Goal: Check status: Check status

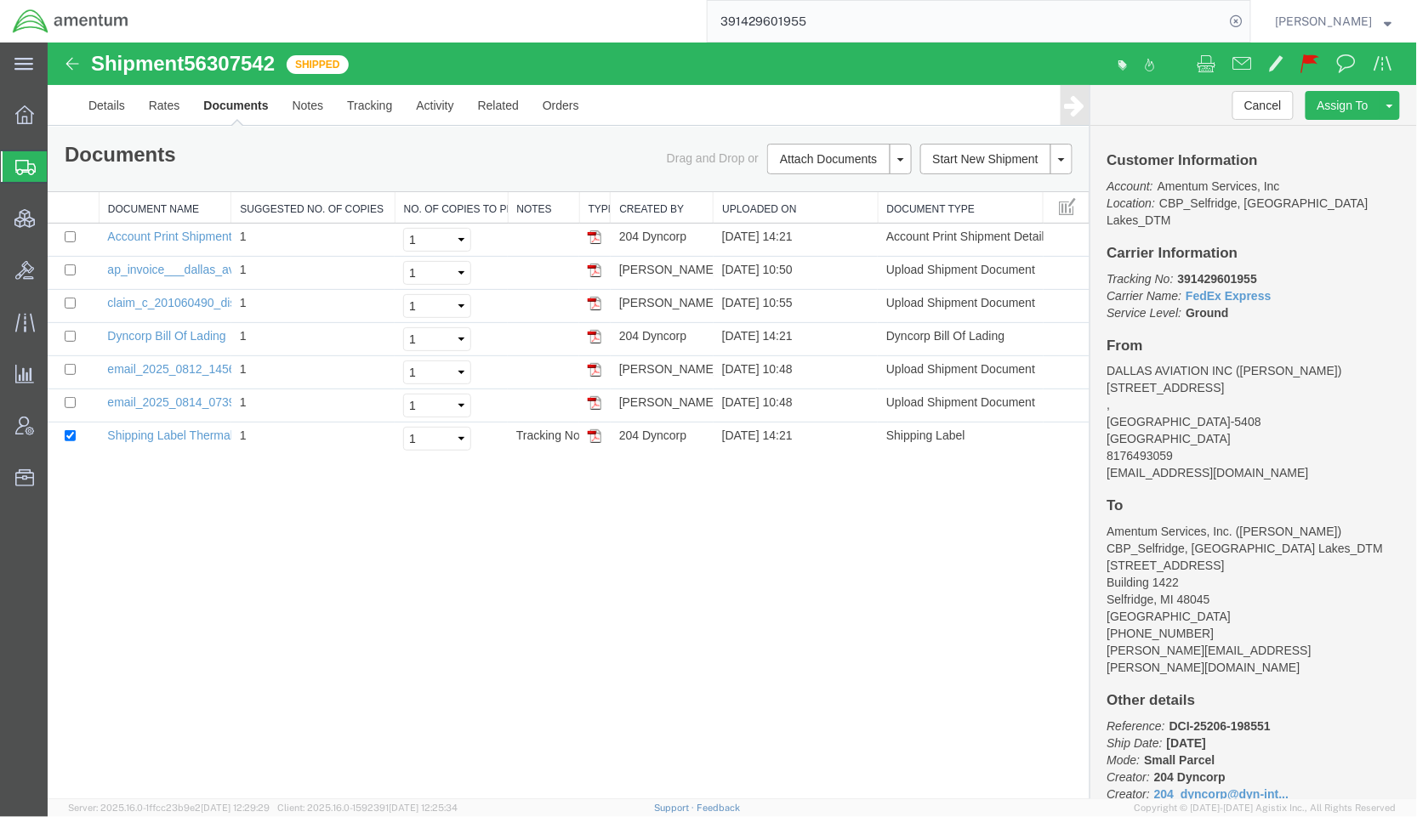
click at [60, 162] on span "Shipments" at bounding box center [54, 167] width 14 height 34
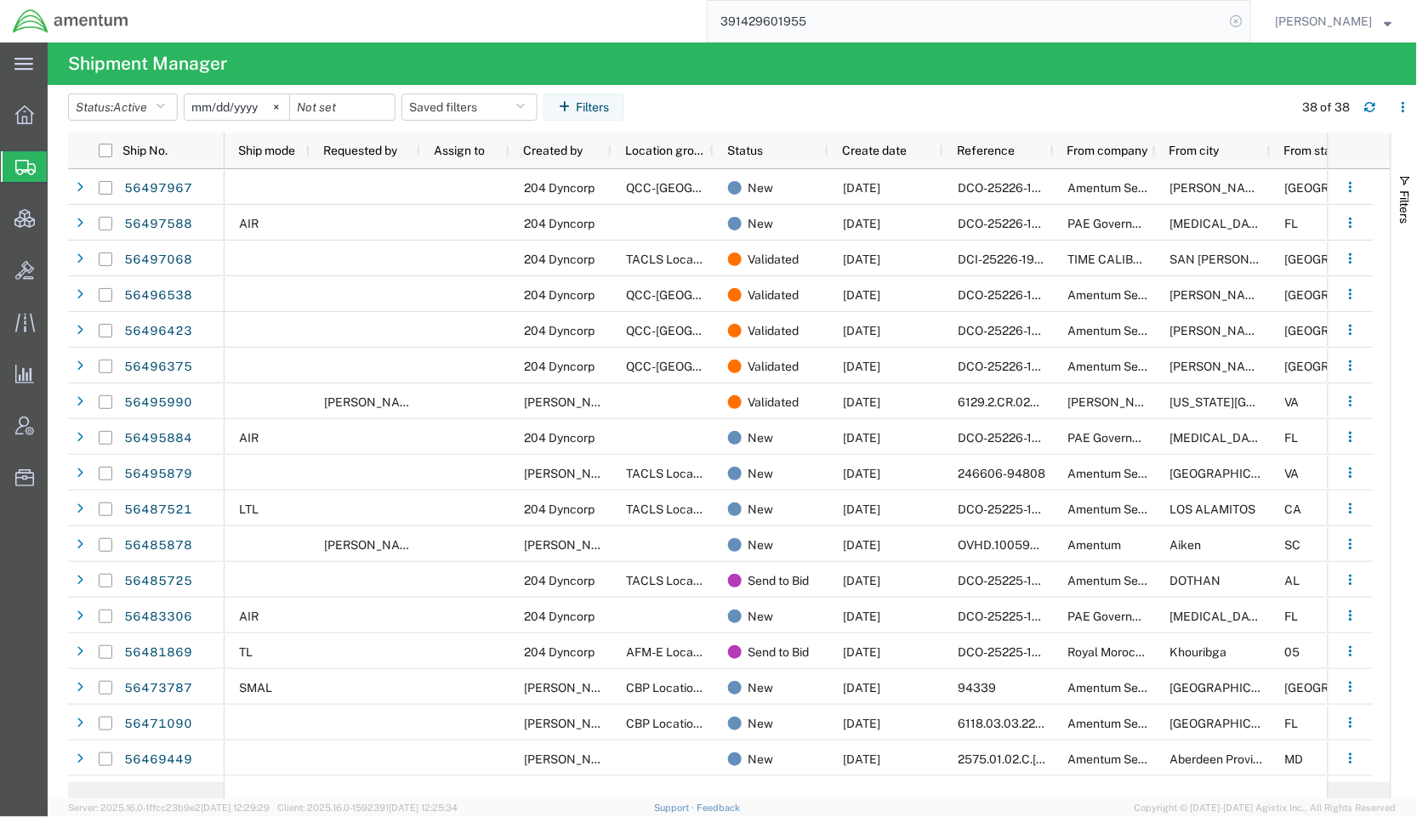
click at [1231, 18] on icon at bounding box center [1236, 21] width 24 height 24
click at [525, 116] on button "Saved filters" at bounding box center [469, 107] width 136 height 27
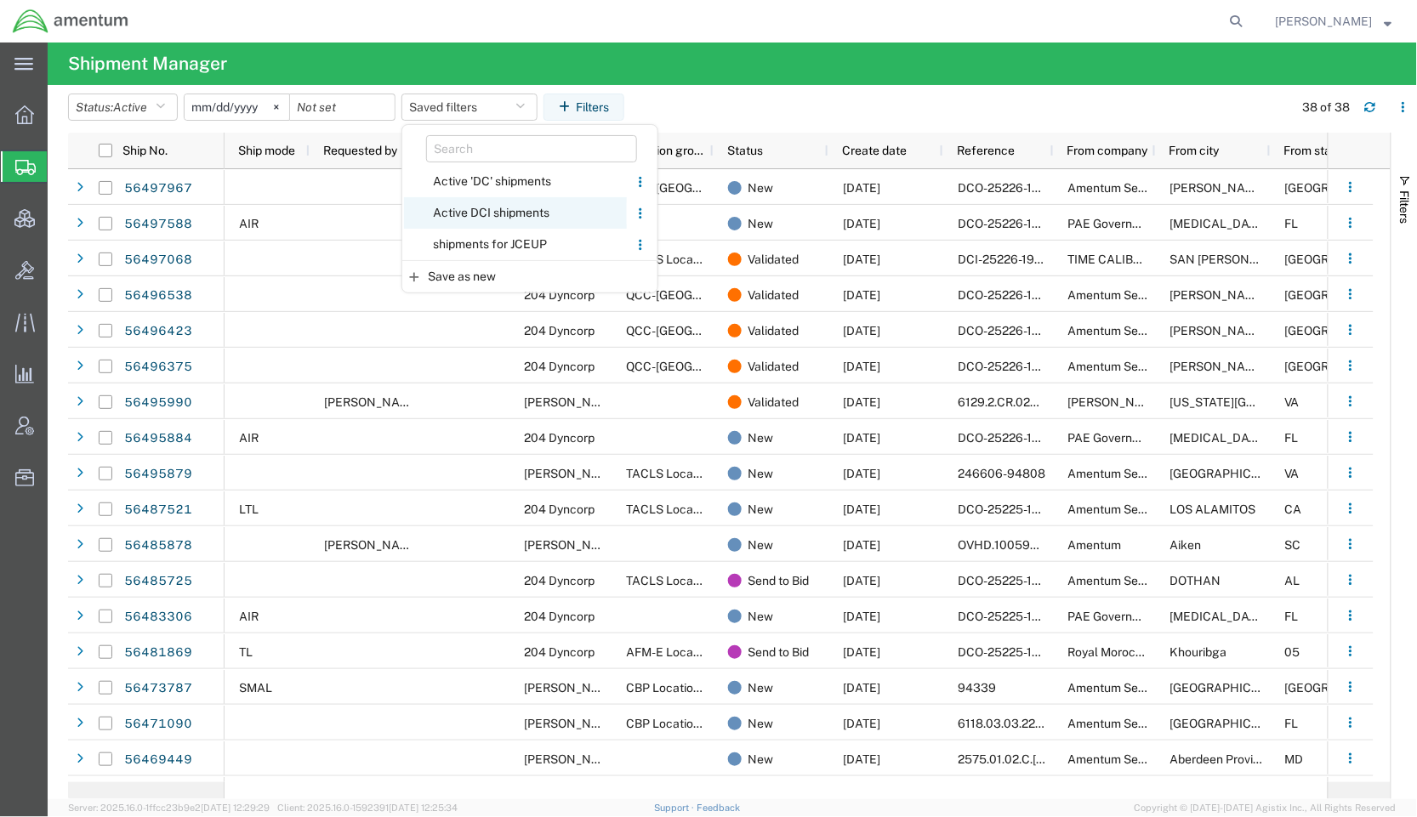
click at [495, 219] on span "Active DCI shipments" at bounding box center [515, 212] width 223 height 31
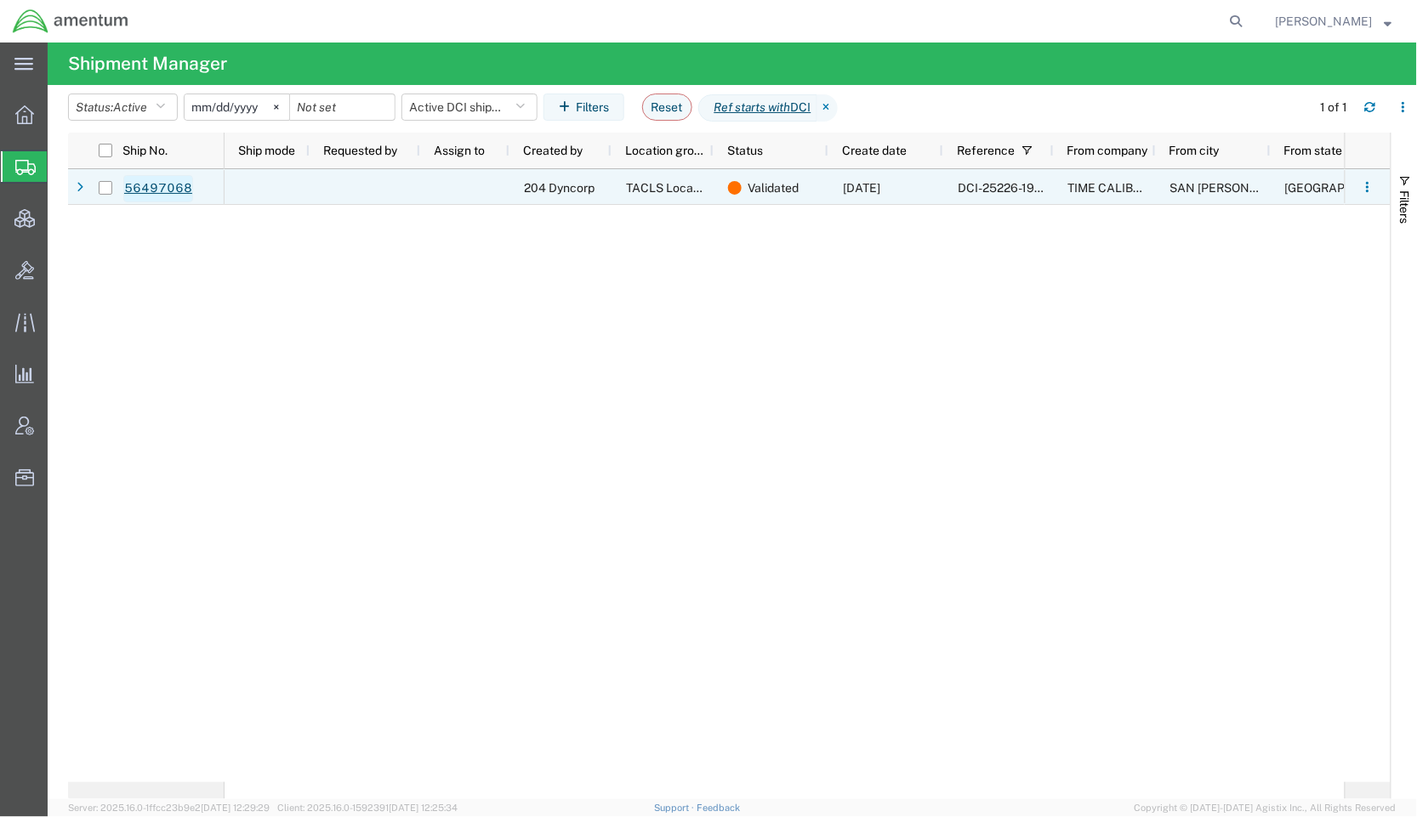
click at [170, 194] on link "56497068" at bounding box center [158, 188] width 70 height 27
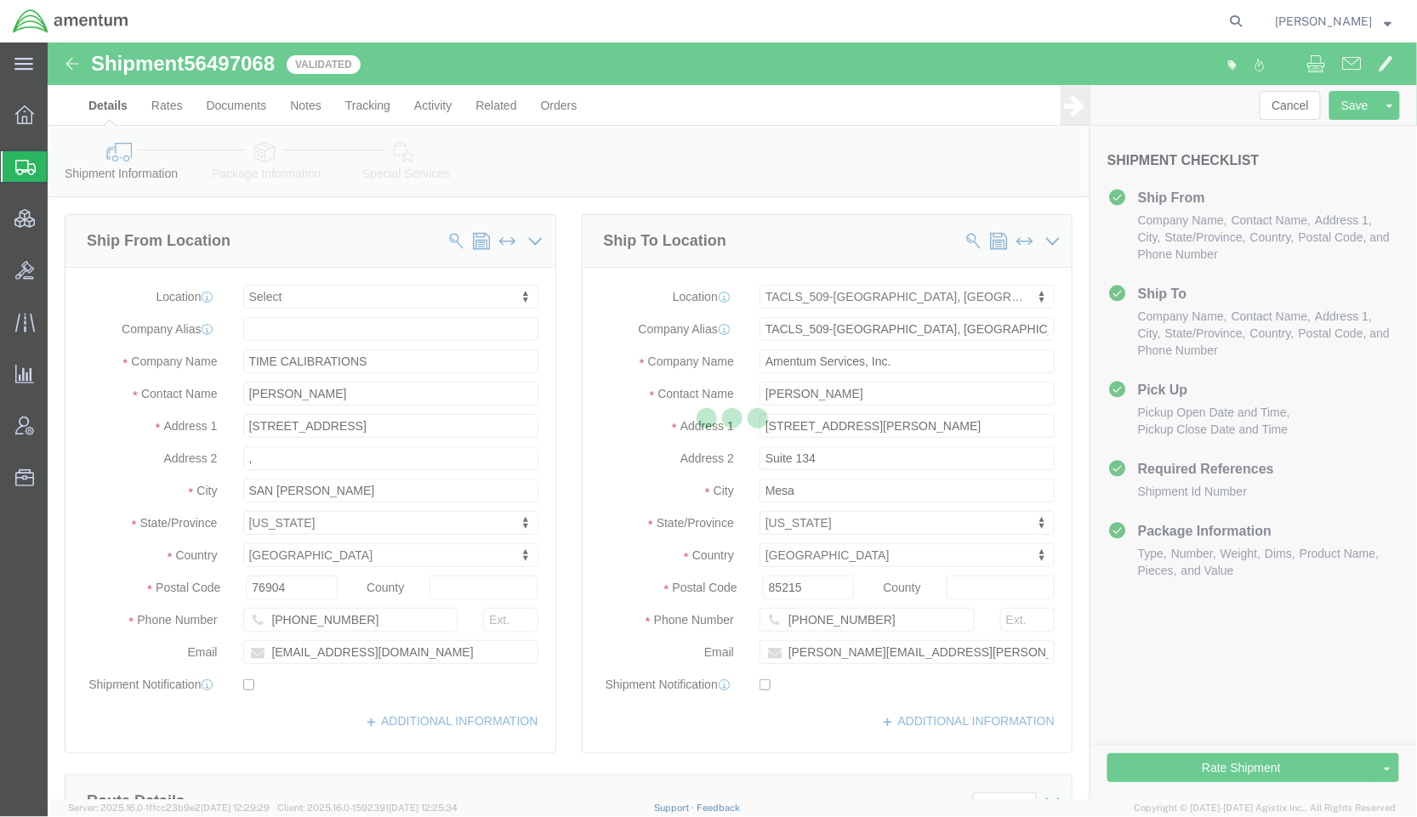
scroll to position [604, 0]
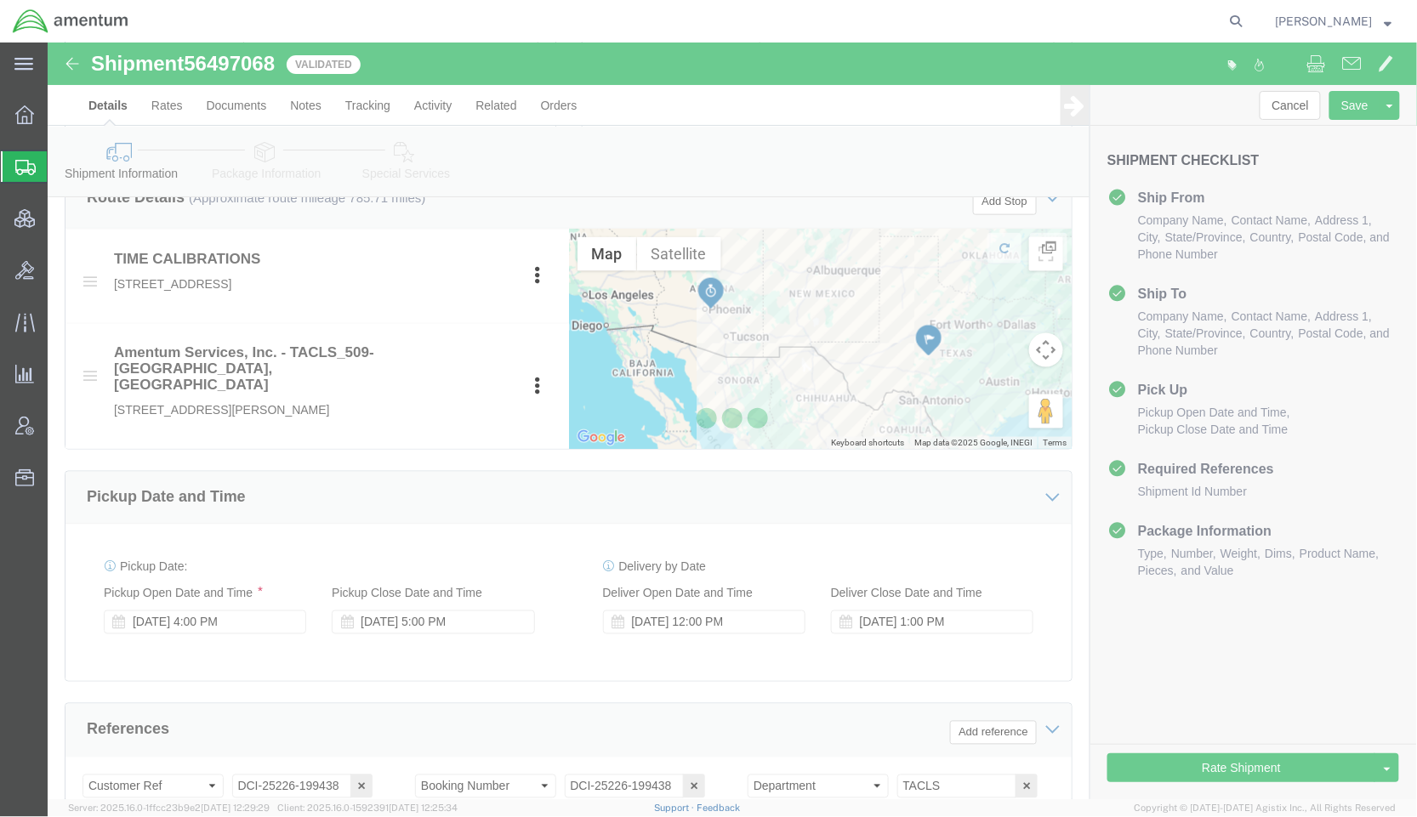
select select
select select "42689"
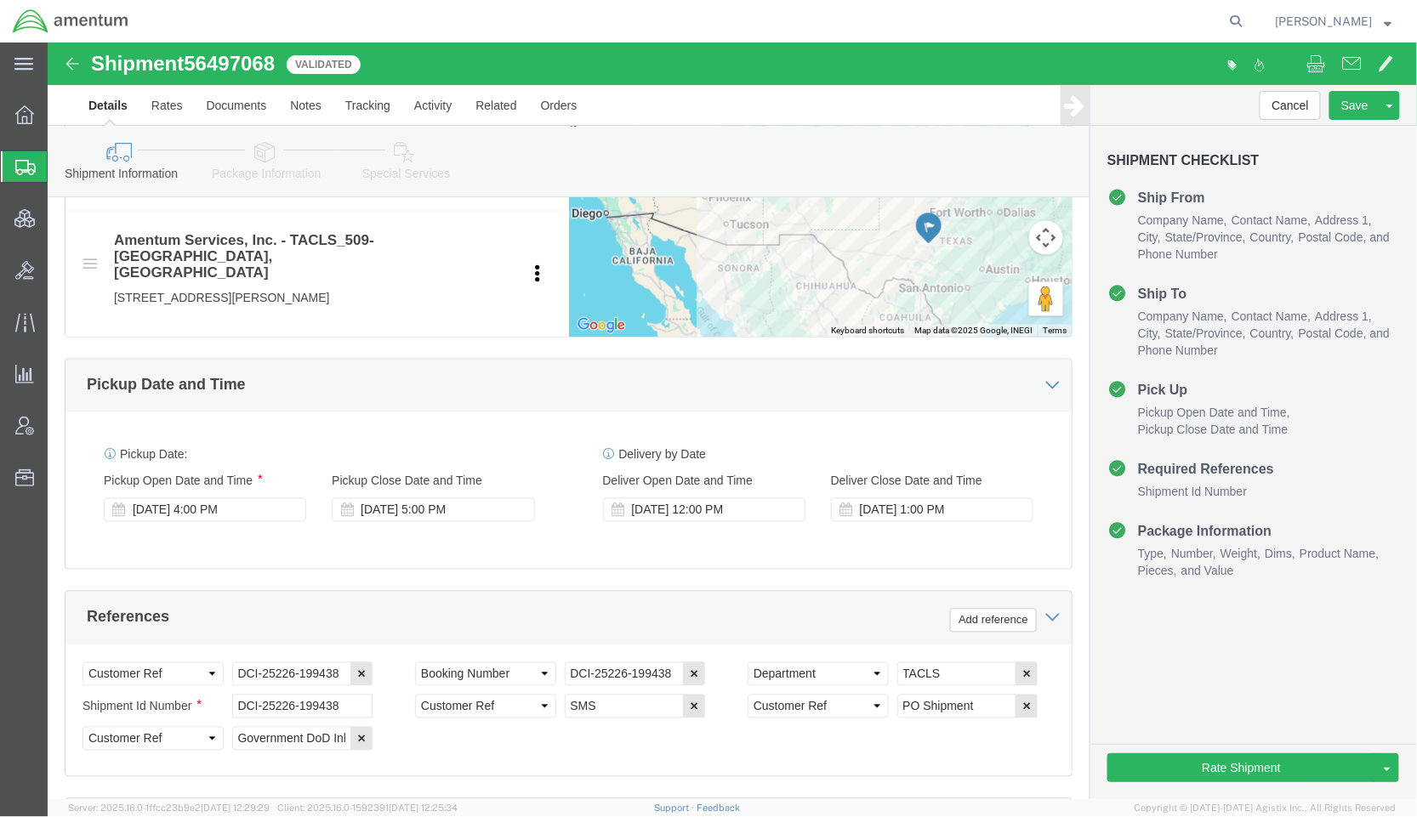
scroll to position [756, 0]
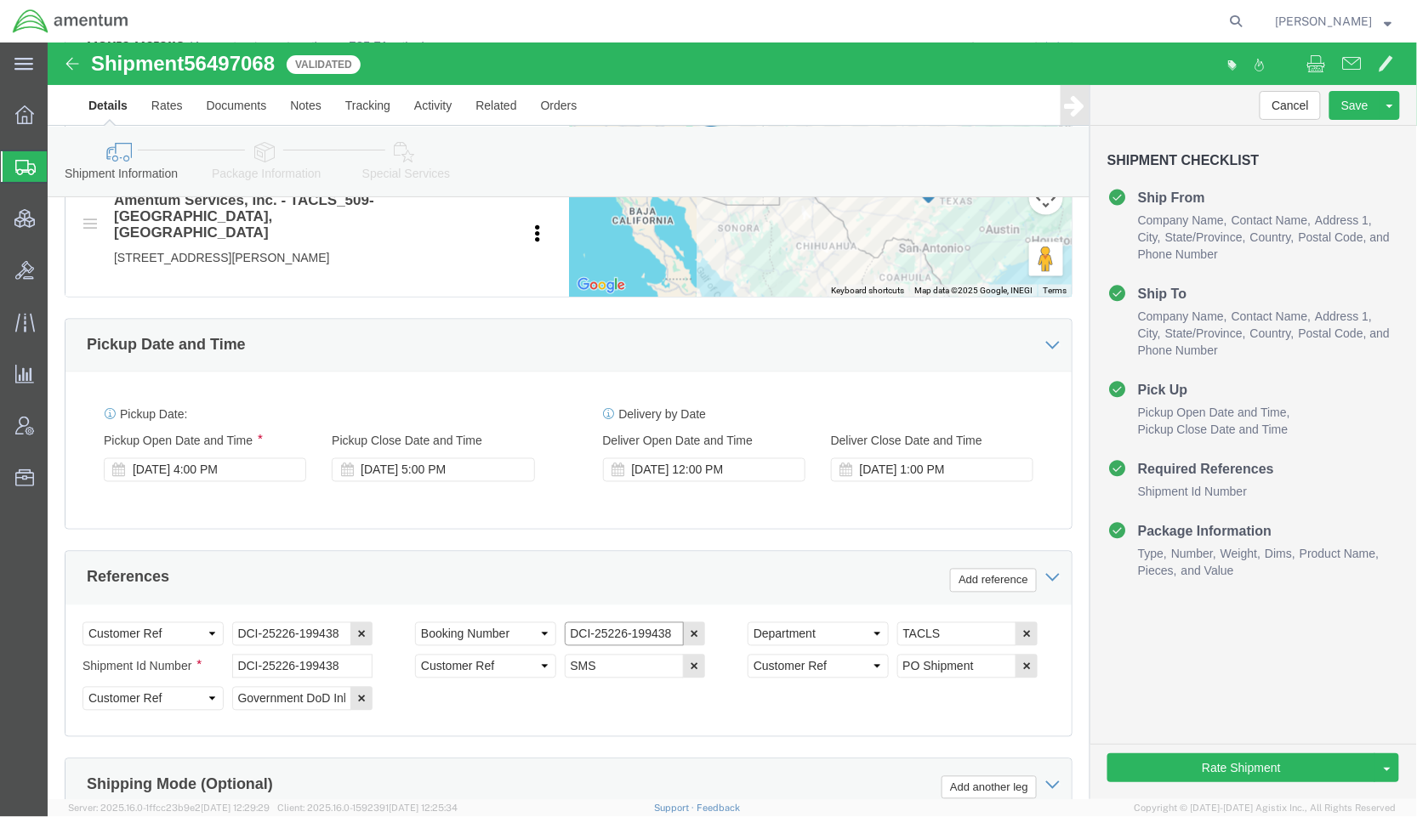
drag, startPoint x: 627, startPoint y: 615, endPoint x: 418, endPoint y: 617, distance: 208.3
click div "Select Account Type Activity ID Airline Appointment Number ASN Batch Request # …"
click link "Package Information"
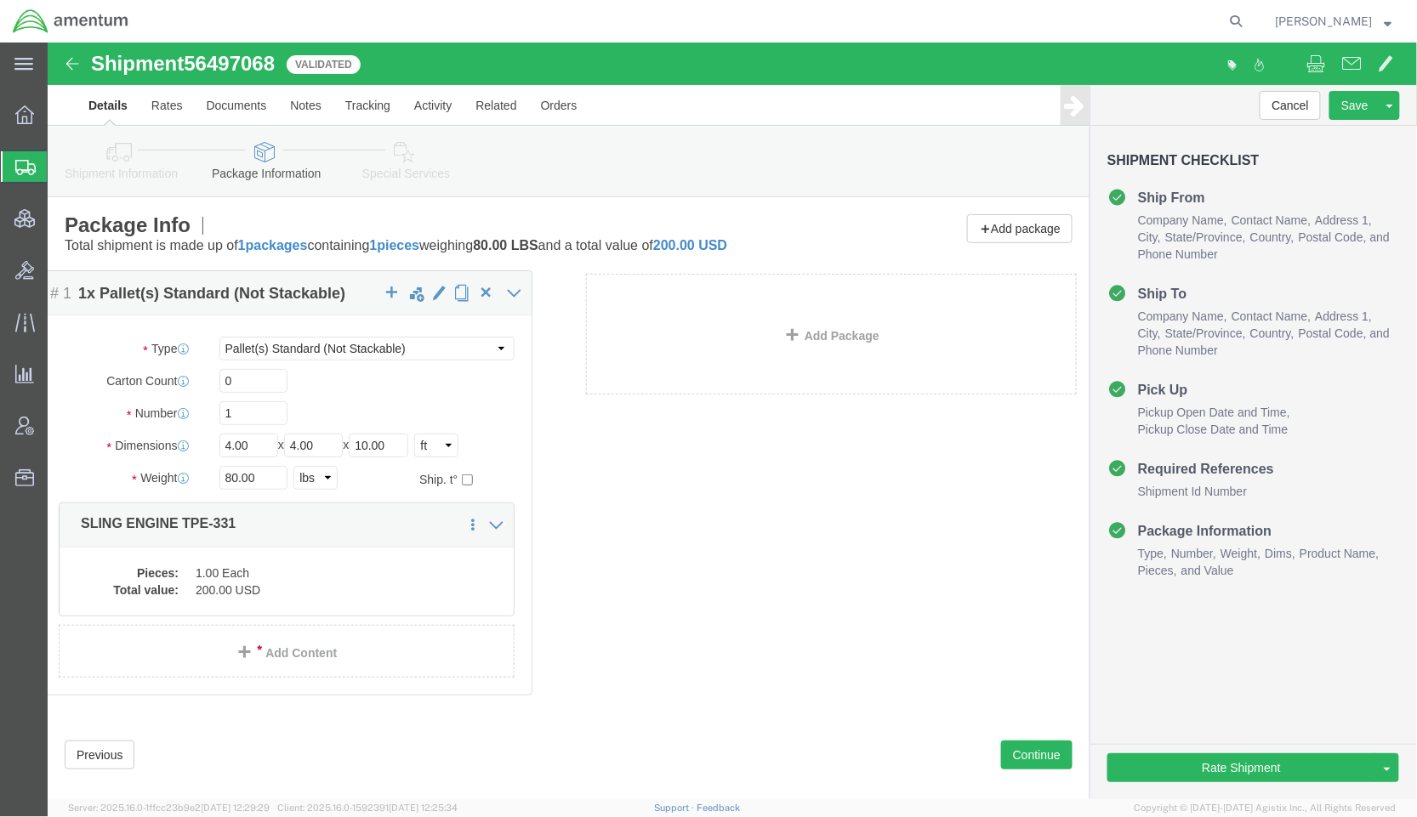
drag, startPoint x: 236, startPoint y: 486, endPoint x: 226, endPoint y: 482, distance: 10.8
click div "Package Content # 1 1 x Pallet(s) Standard (Not Stackable) Package Type Select …"
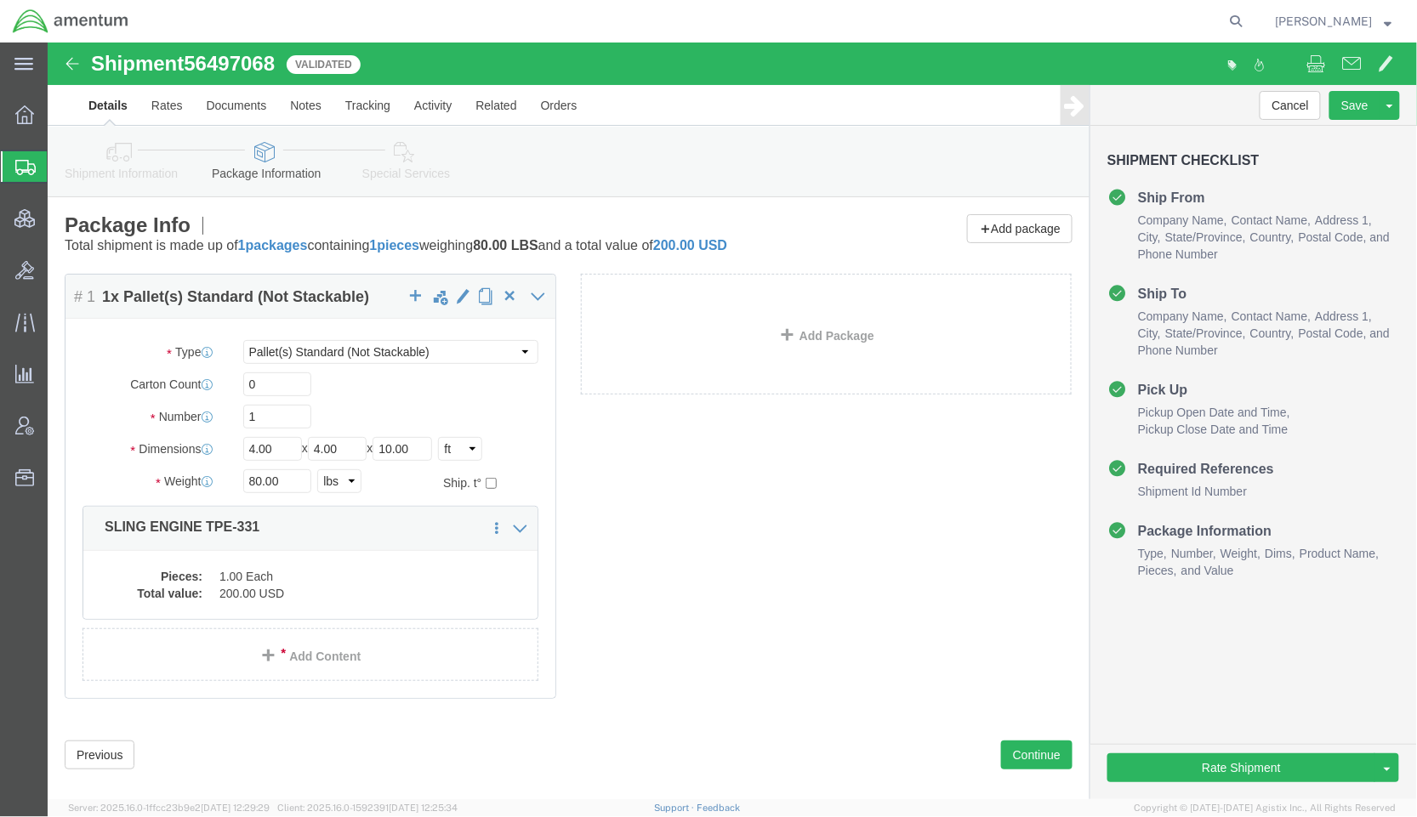
click at [60, 168] on span "Shipments" at bounding box center [54, 167] width 14 height 34
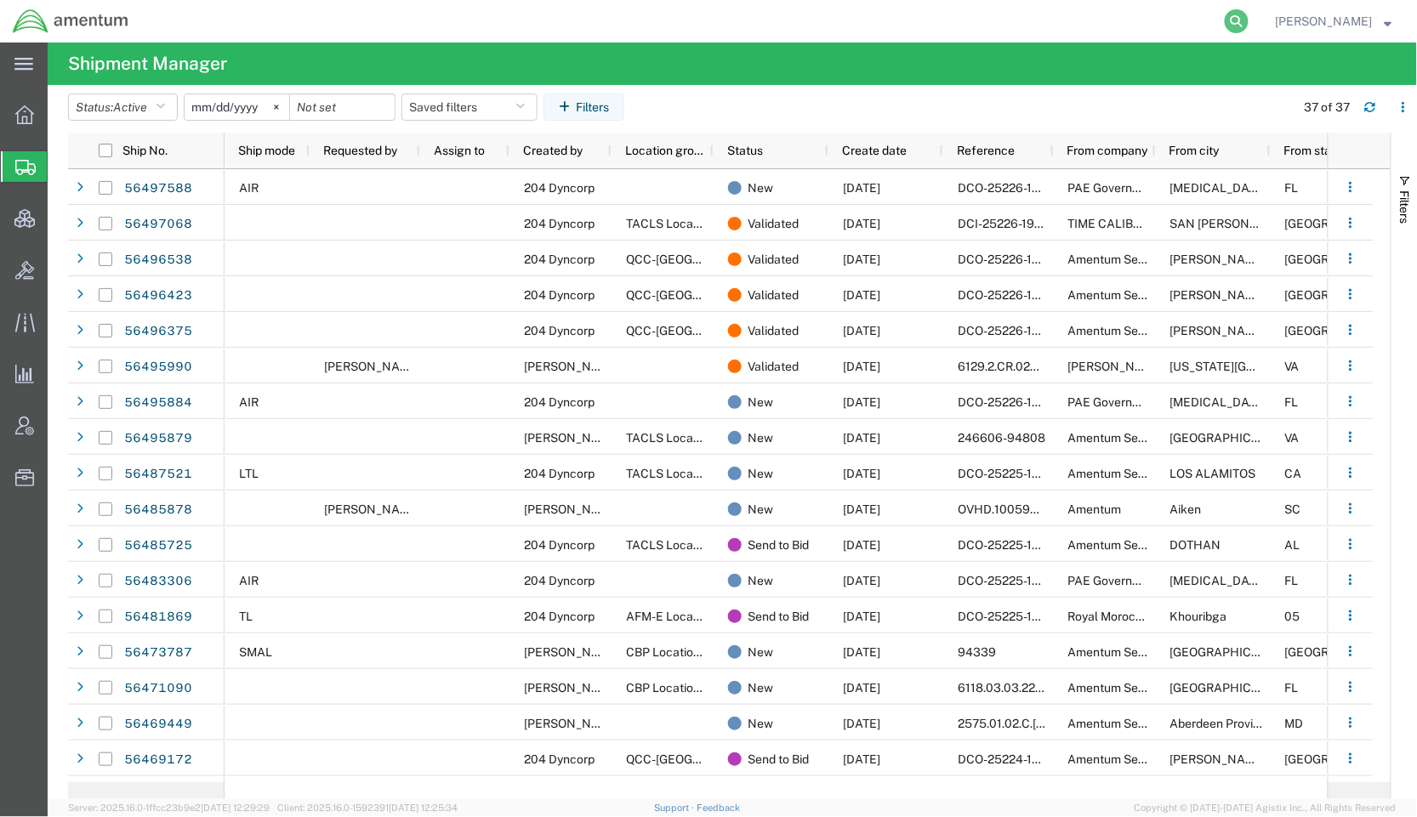
click at [1225, 24] on icon at bounding box center [1236, 21] width 24 height 24
paste input "56463676"
type input "56463676"
click at [1226, 24] on icon at bounding box center [1236, 21] width 24 height 24
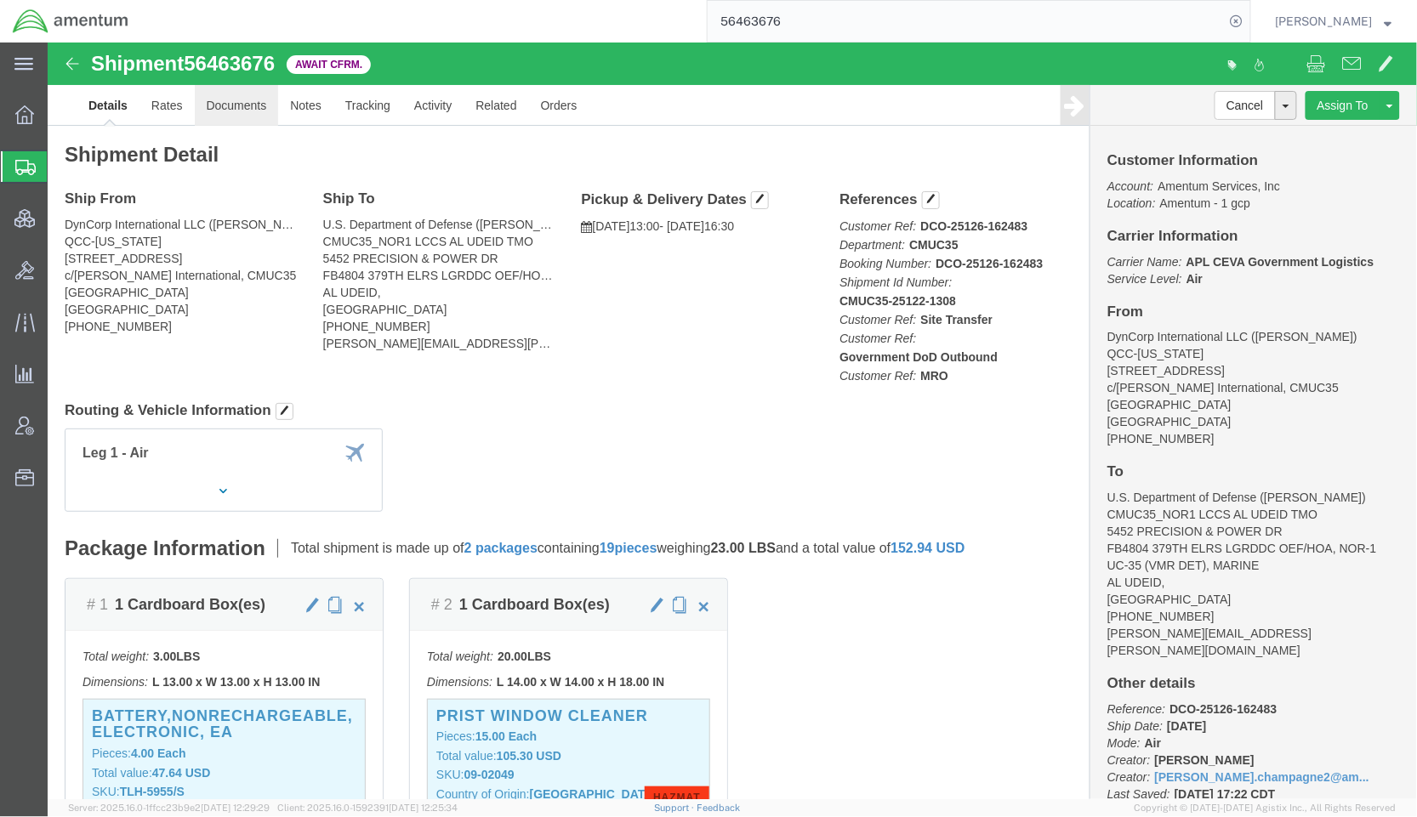
drag, startPoint x: 187, startPoint y: 65, endPoint x: 276, endPoint y: 68, distance: 89.3
click link "Documents"
